Goal: Information Seeking & Learning: Learn about a topic

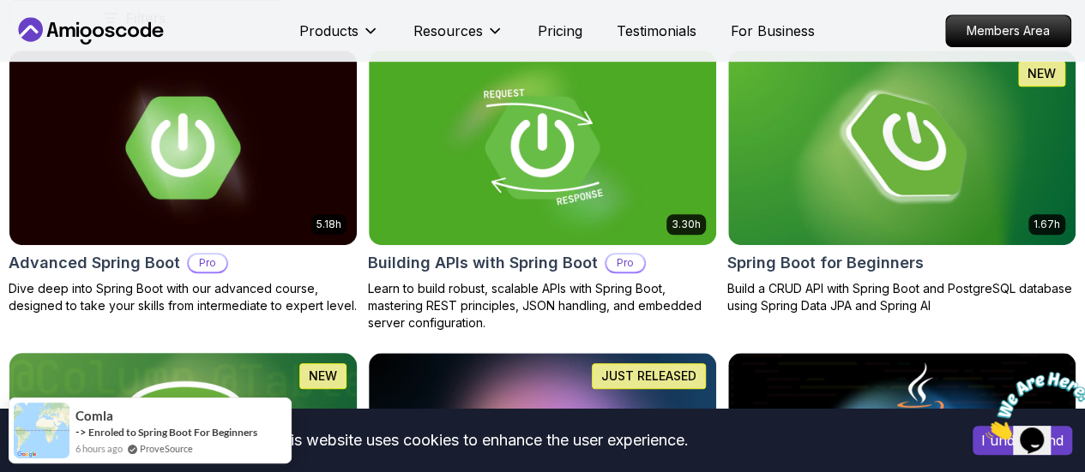
scroll to position [429, 0]
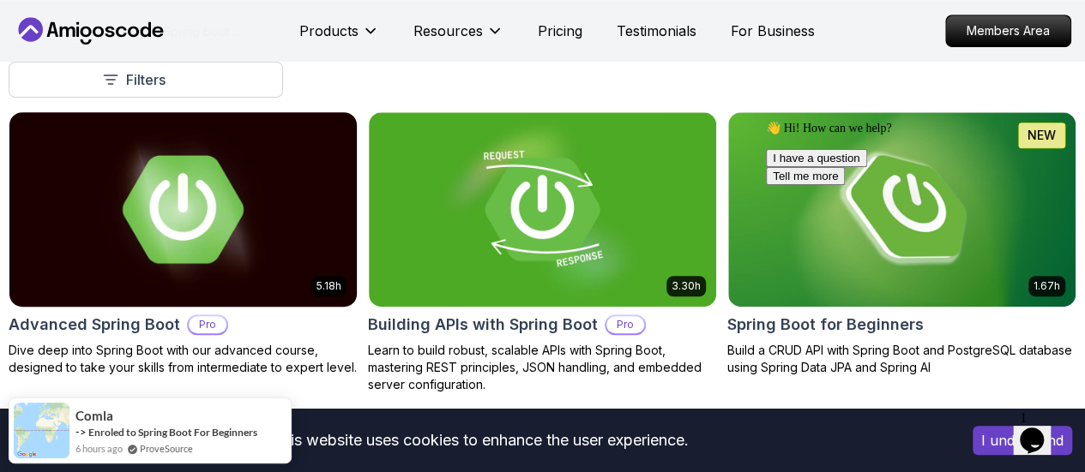
click at [358, 313] on div "Advanced Spring Boot Pro" at bounding box center [183, 325] width 349 height 24
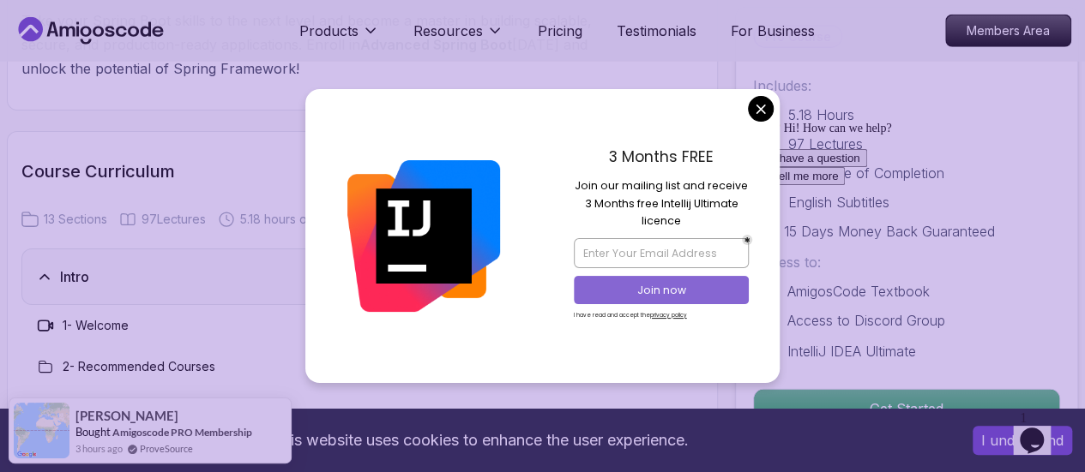
scroll to position [2572, 0]
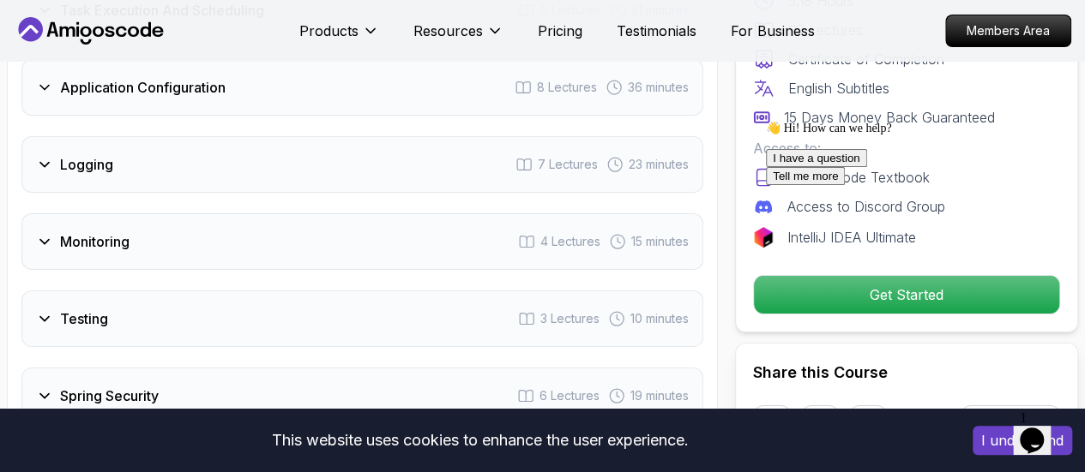
scroll to position [3516, 0]
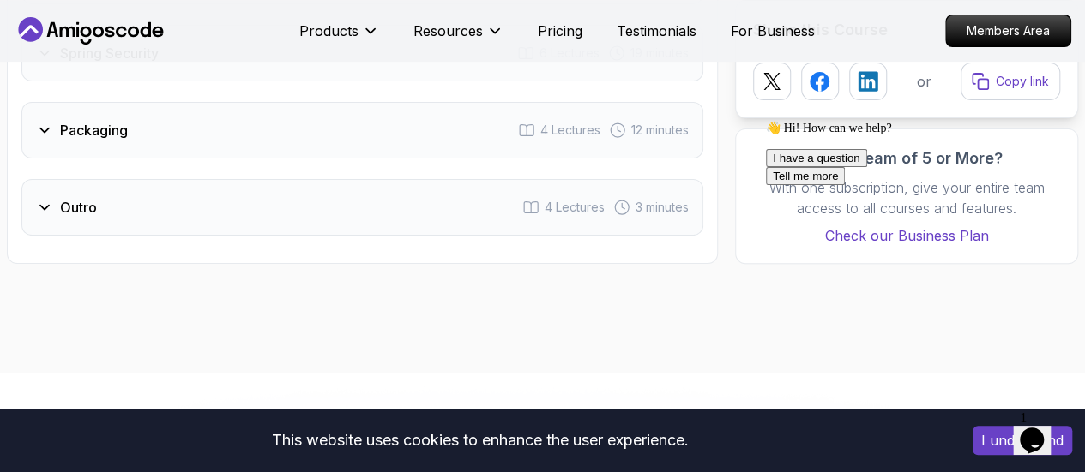
click at [353, 135] on div "Packaging 4 Lectures 12 minutes" at bounding box center [362, 130] width 682 height 57
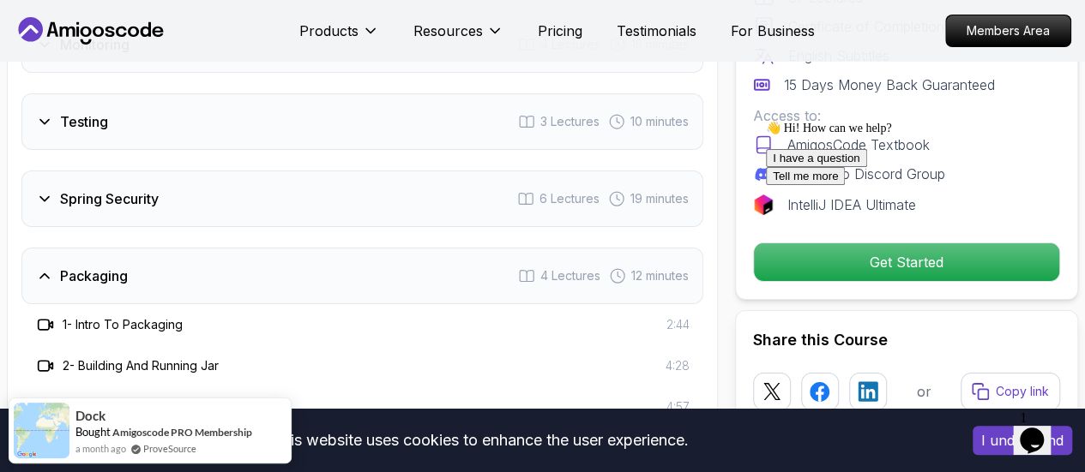
scroll to position [3306, 0]
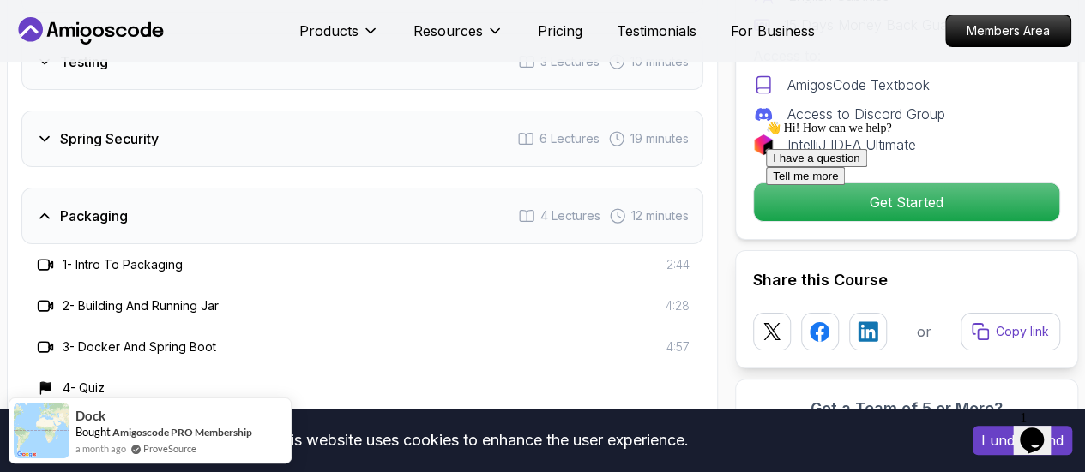
click at [847, 185] on div "👋 Hi! How can we help? I have a question Tell me more" at bounding box center [920, 153] width 309 height 64
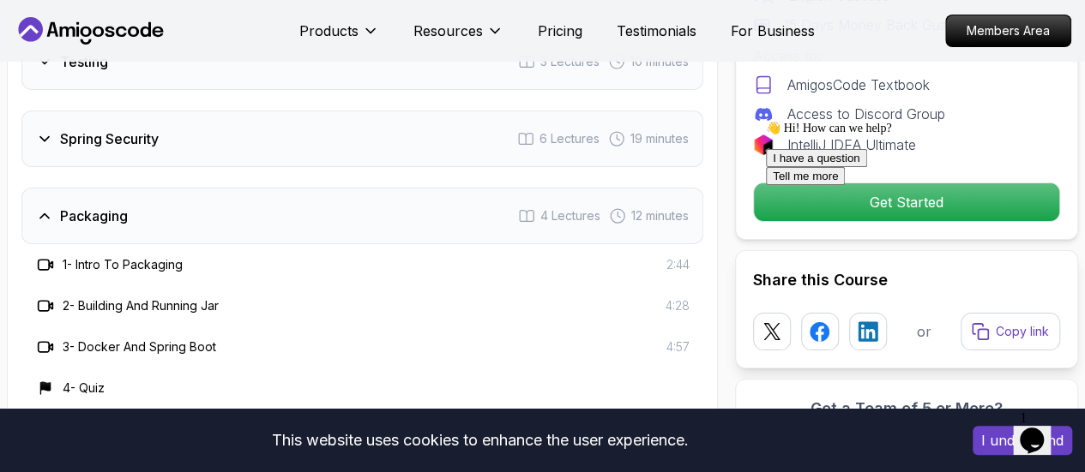
click at [847, 185] on div "👋 Hi! How can we help? I have a question Tell me more" at bounding box center [920, 153] width 309 height 64
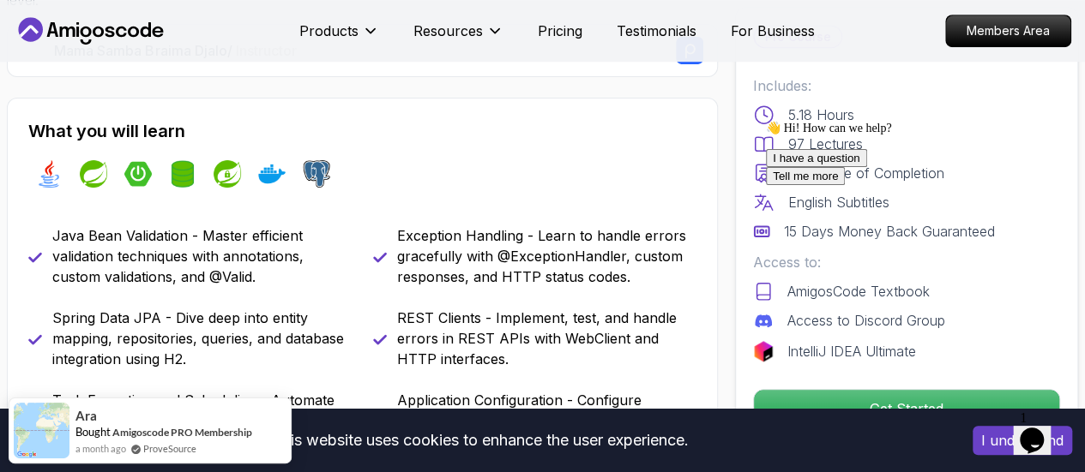
scroll to position [600, 0]
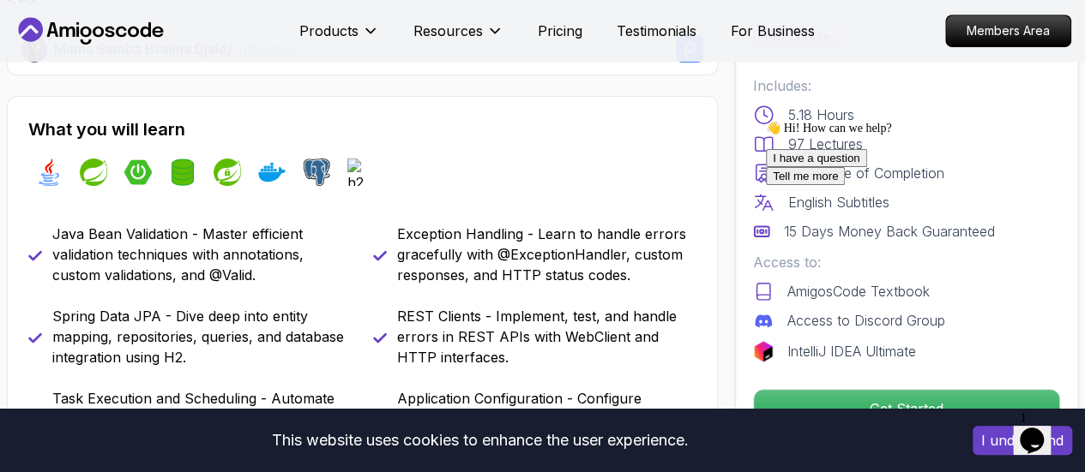
click at [847, 185] on div "I have a question Tell me more" at bounding box center [920, 167] width 309 height 36
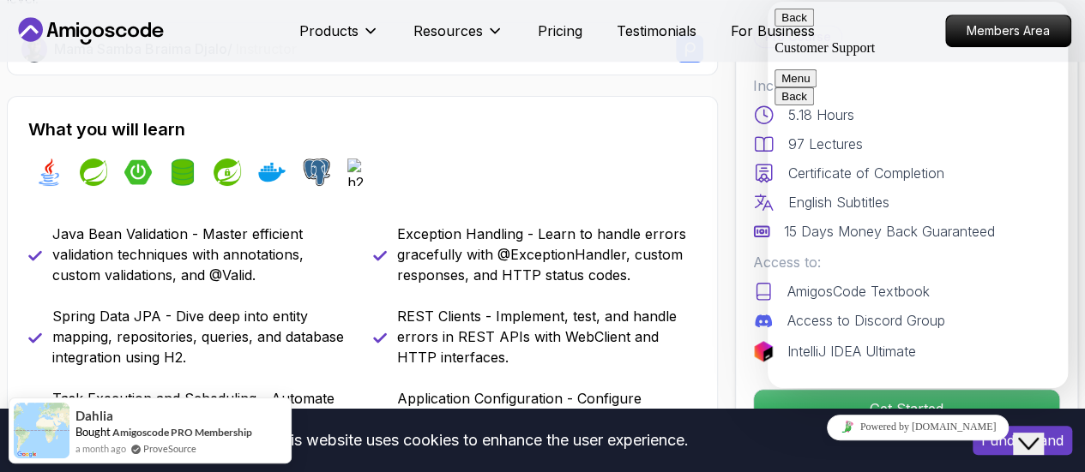
click at [545, 147] on div "What you will learn java spring spring-boot spring-data-jpa spring-security doc…" at bounding box center [362, 156] width 668 height 79
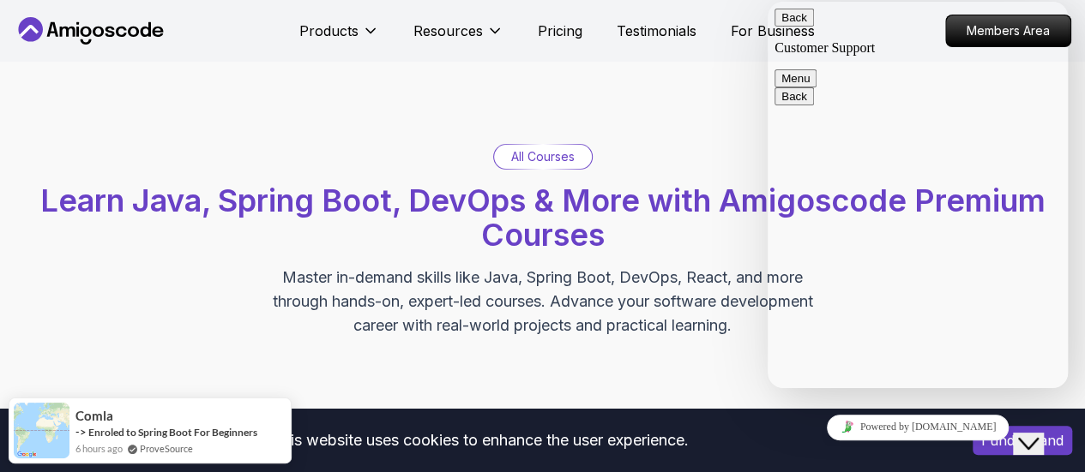
click at [520, 148] on p "All Courses" at bounding box center [542, 156] width 63 height 17
click at [651, 263] on div "All Courses Learn Java, Spring Boot, DevOps & More with Amigoscode Premium Cour…" at bounding box center [543, 241] width 1068 height 194
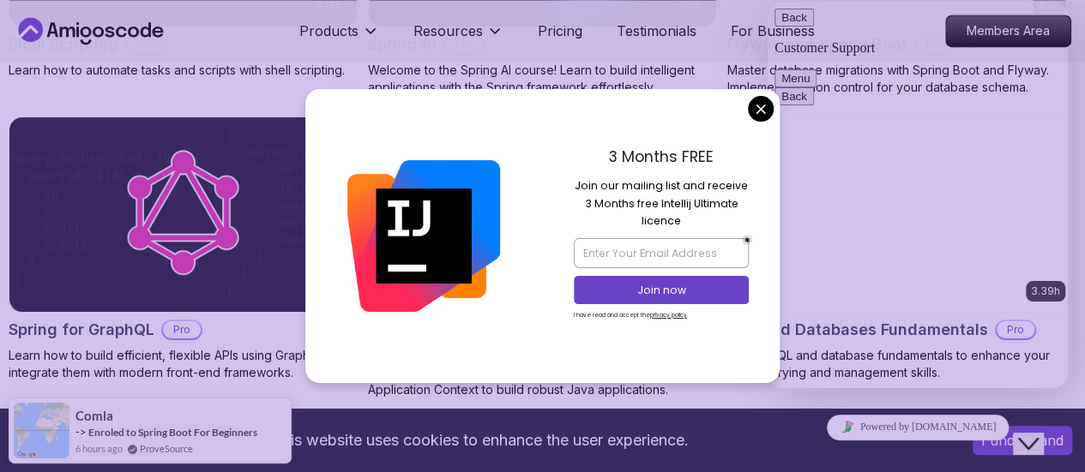
scroll to position [4485, 0]
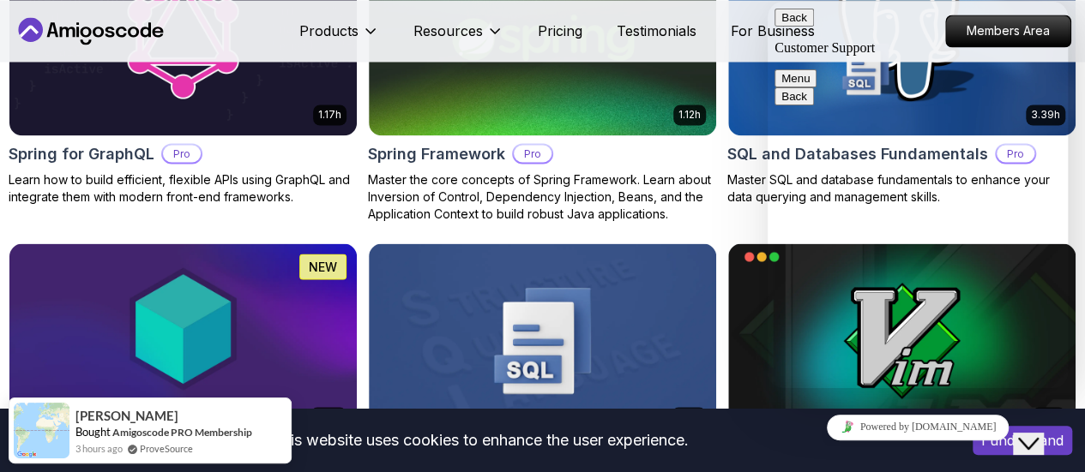
scroll to position [4657, 0]
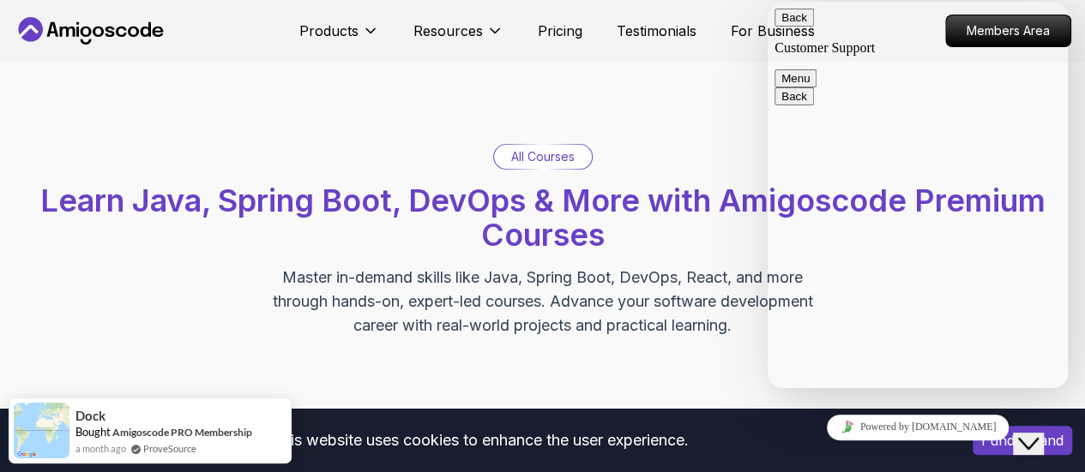
click at [790, 27] on button "Back" at bounding box center [793, 18] width 39 height 18
click at [609, 193] on span "Learn Java, Spring Boot, DevOps & More with Amigoscode Premium Courses" at bounding box center [542, 218] width 1005 height 72
click at [693, 117] on div "All Courses Learn Java, Spring Boot, DevOps & More with Amigoscode Premium Cour…" at bounding box center [542, 241] width 1085 height 358
drag, startPoint x: 693, startPoint y: 117, endPoint x: 600, endPoint y: 136, distance: 94.7
click at [599, 136] on div "All Courses Learn Java, Spring Boot, DevOps & More with Amigoscode Premium Cour…" at bounding box center [542, 241] width 1085 height 358
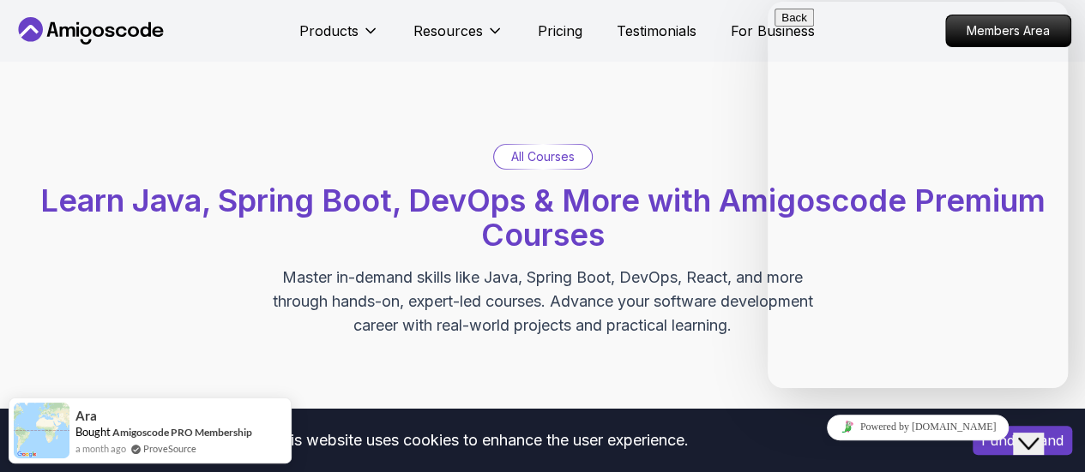
click at [868, 470] on span "Hi there" at bounding box center [823, 477] width 99 height 15
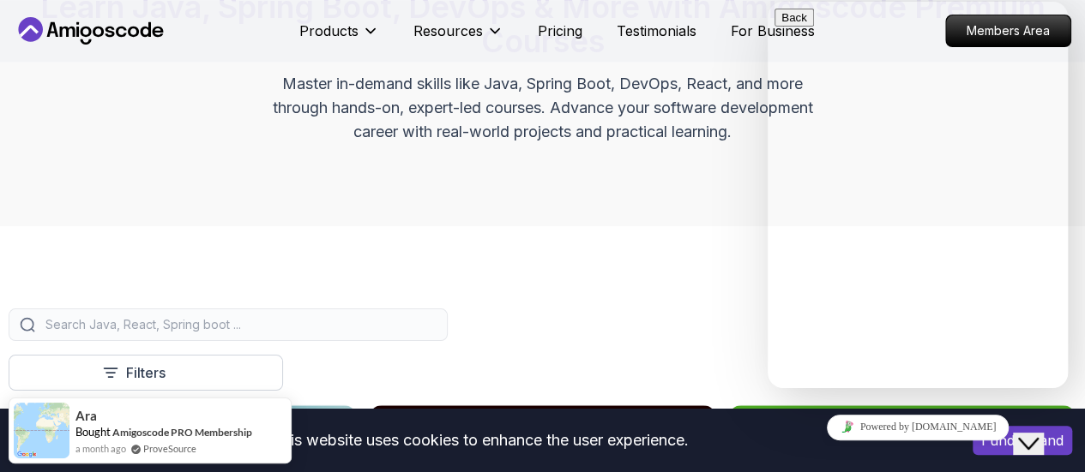
scroll to position [257, 0]
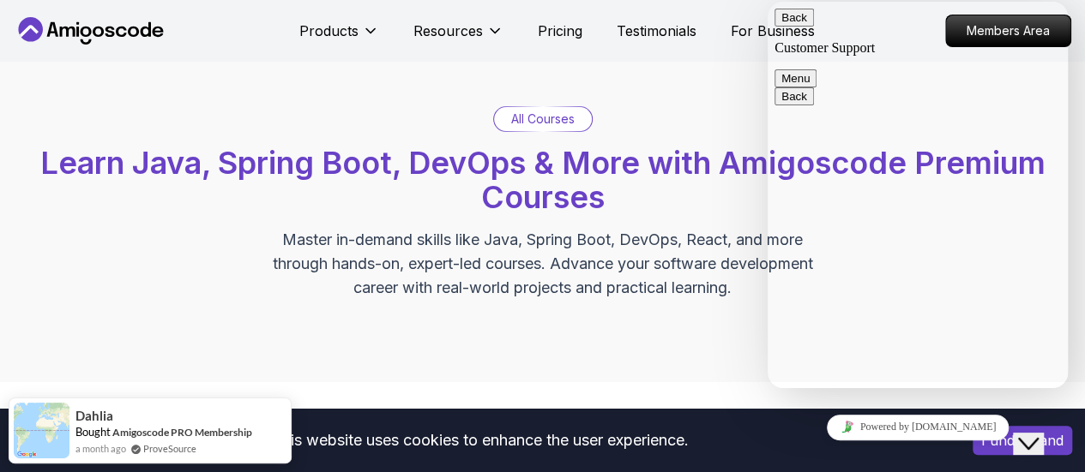
scroll to position [0, 0]
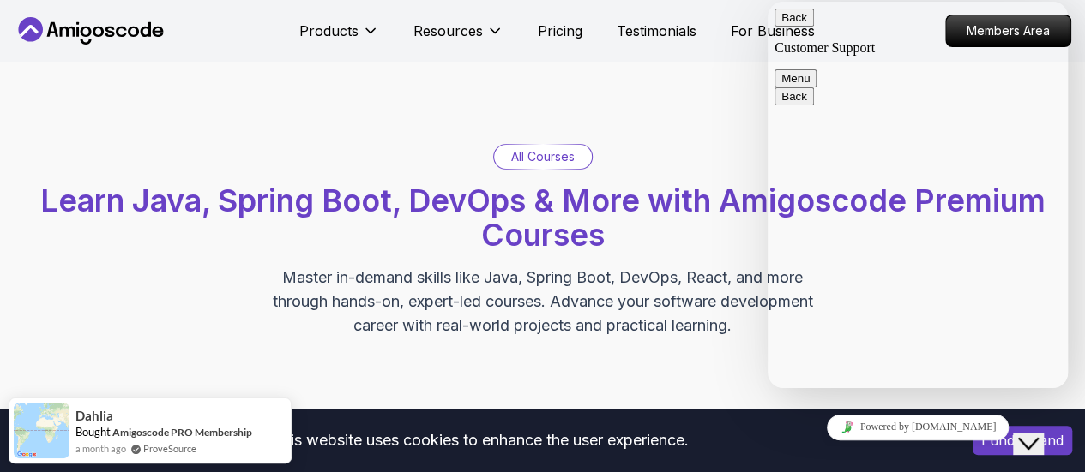
drag, startPoint x: 1049, startPoint y: 424, endPoint x: 1082, endPoint y: 461, distance: 50.4
click at [1038, 434] on div "Close Chat This icon closes the chat window." at bounding box center [1028, 444] width 21 height 21
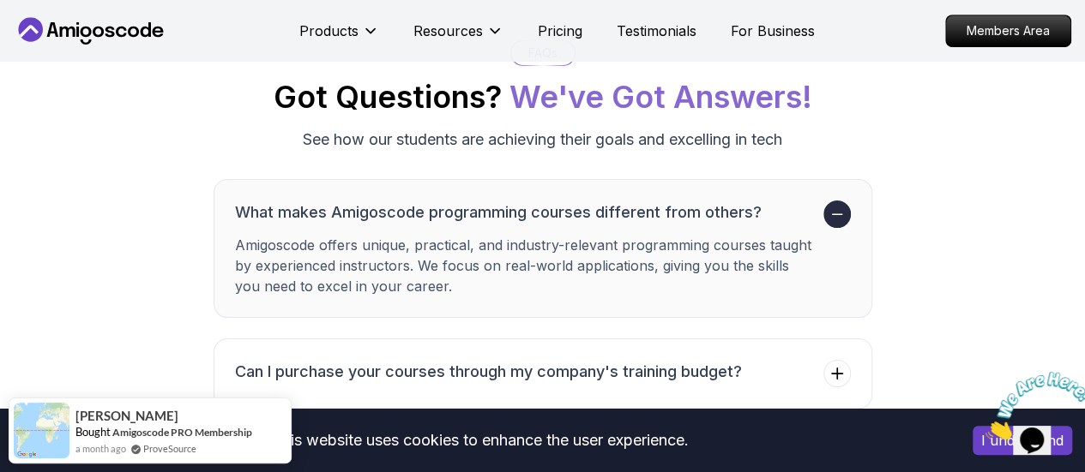
scroll to position [6860, 0]
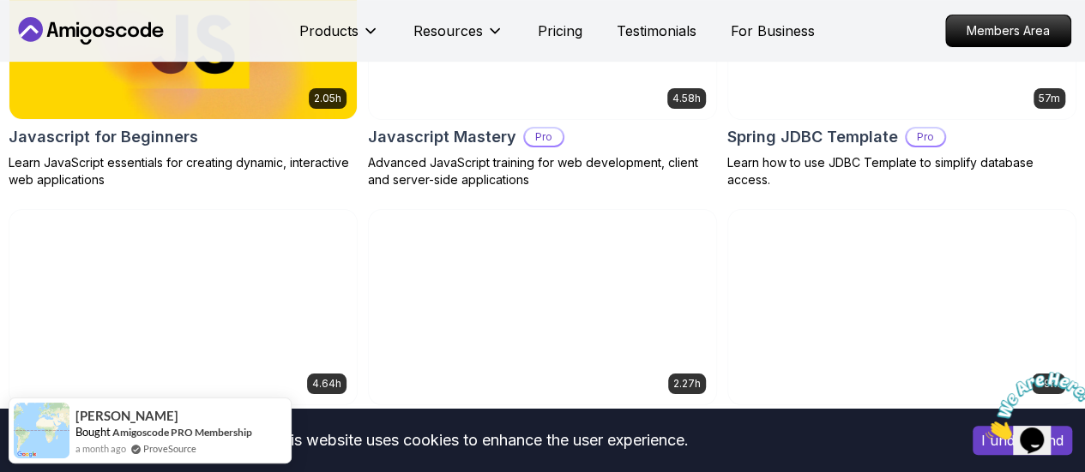
scroll to position [3447, 0]
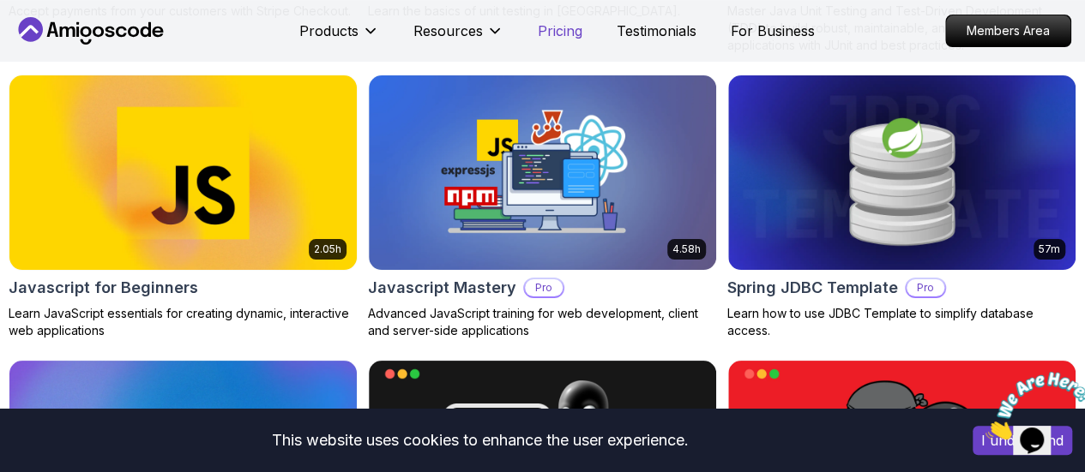
click at [563, 33] on p "Pricing" at bounding box center [560, 31] width 45 height 21
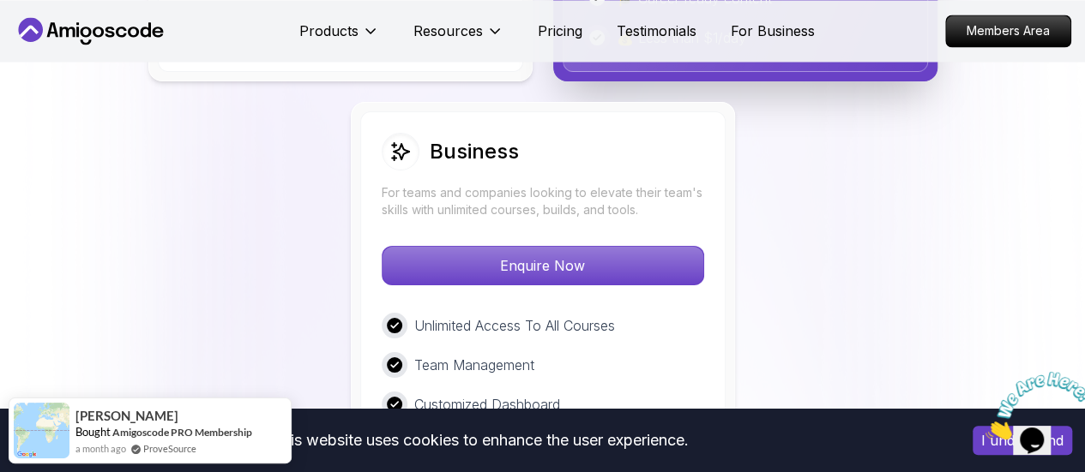
scroll to position [4689, 0]
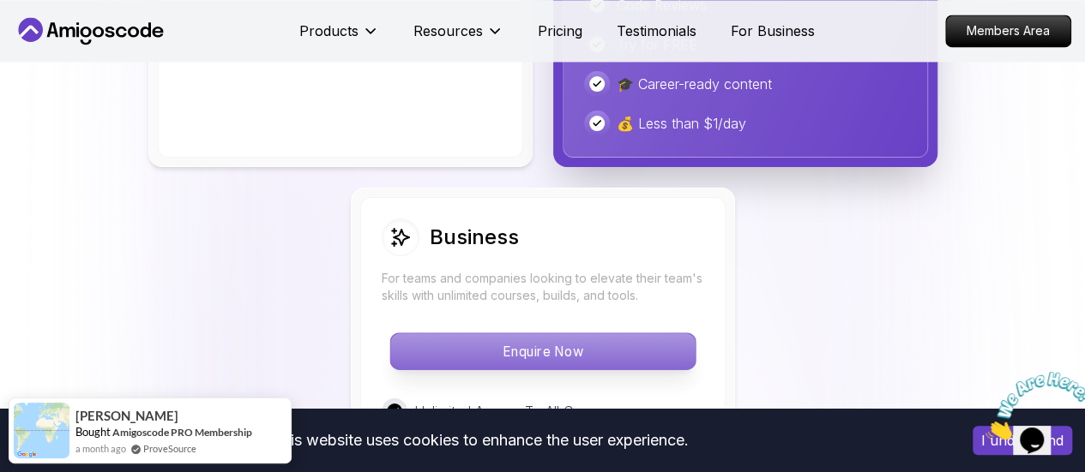
click at [562, 334] on p "Enquire Now" at bounding box center [542, 352] width 304 height 36
